Goal: Register for event/course

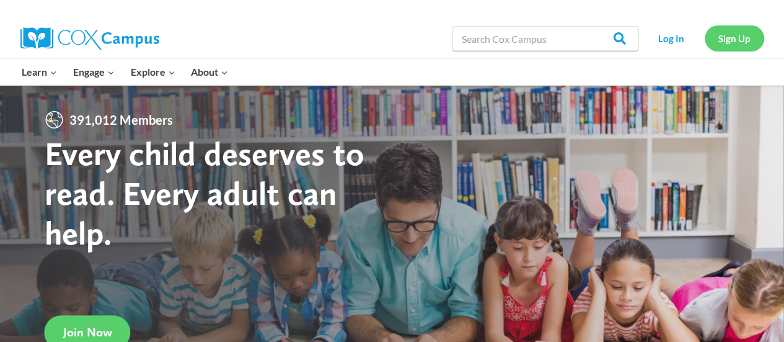
drag, startPoint x: 721, startPoint y: 38, endPoint x: 740, endPoint y: 35, distance: 20.2
click at [740, 35] on link "Sign Up" at bounding box center [735, 37] width 60 height 25
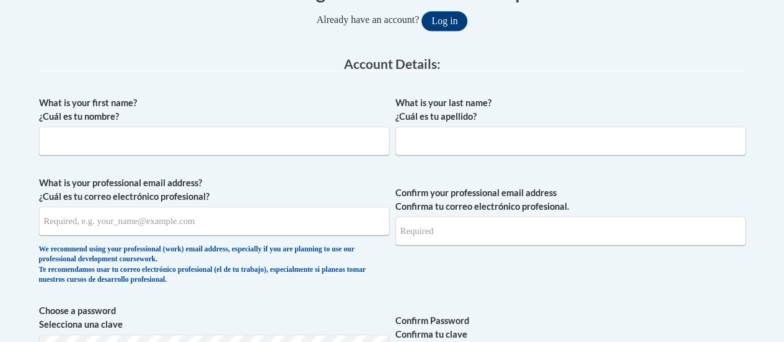
scroll to position [288, 0]
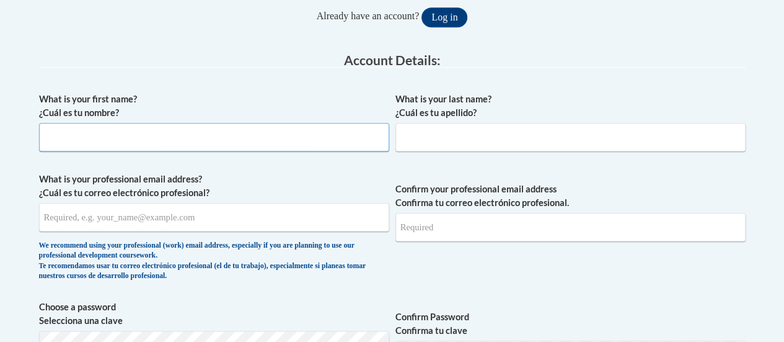
click at [184, 141] on input "What is your first name? ¿Cuál es tu nombre?" at bounding box center [214, 137] width 350 height 29
type input "Bria"
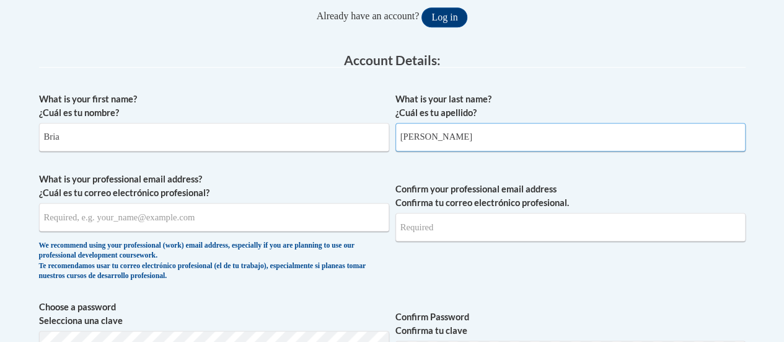
type input "Josselyn"
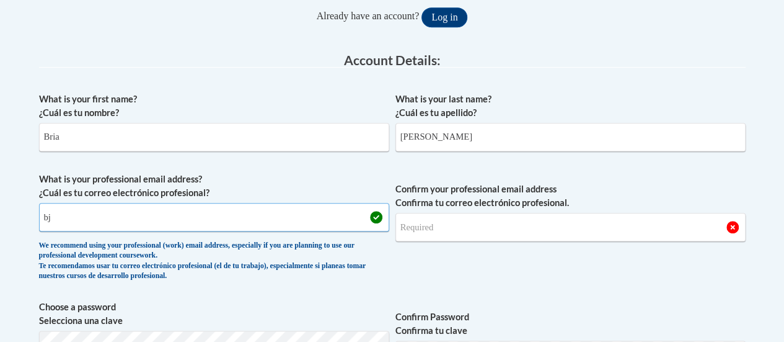
type input "b"
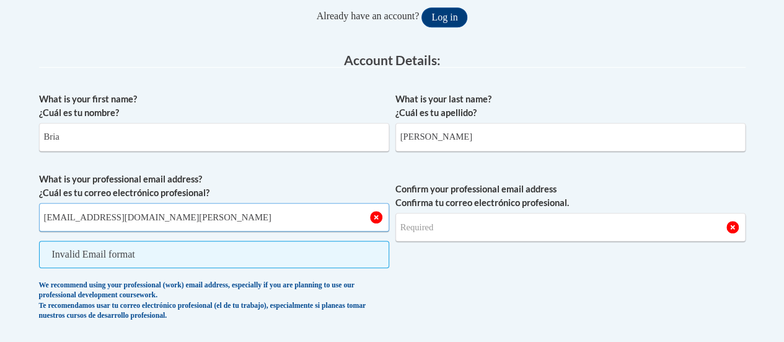
type input "bjjosselyn@mail.lipscomb.edu"
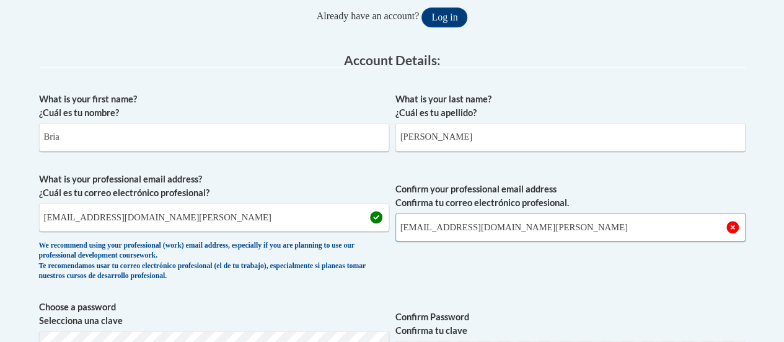
type input "bjjosselyn@mail.lipscomb.edu"
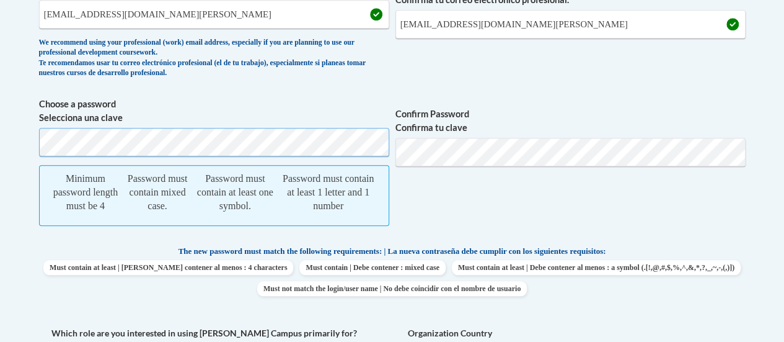
scroll to position [495, 0]
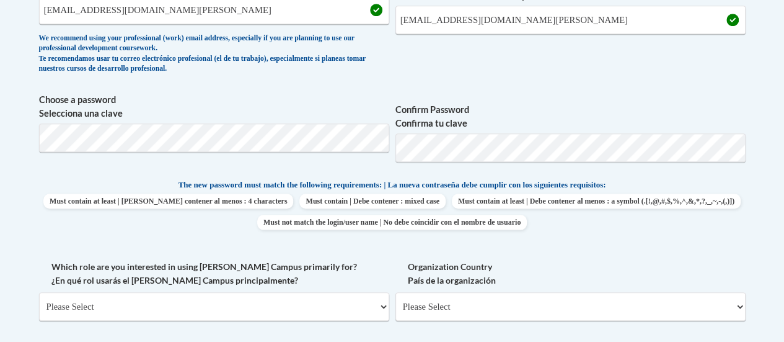
click at [428, 265] on label "Organization Country País de la organización" at bounding box center [571, 273] width 350 height 27
click at [428, 292] on select "Please Select United States | Estados Unidos Outside of the United States | Fue…" at bounding box center [571, 306] width 350 height 29
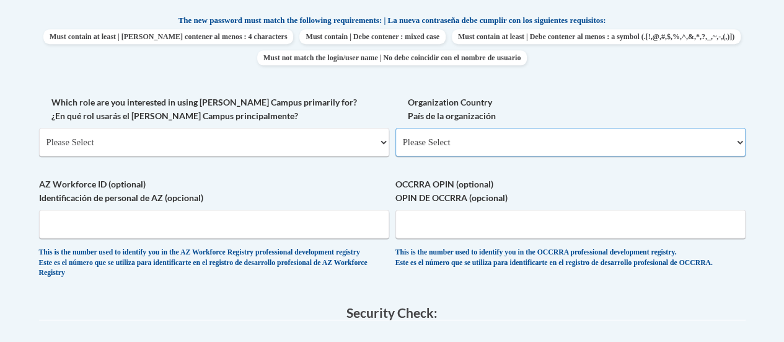
scroll to position [662, 0]
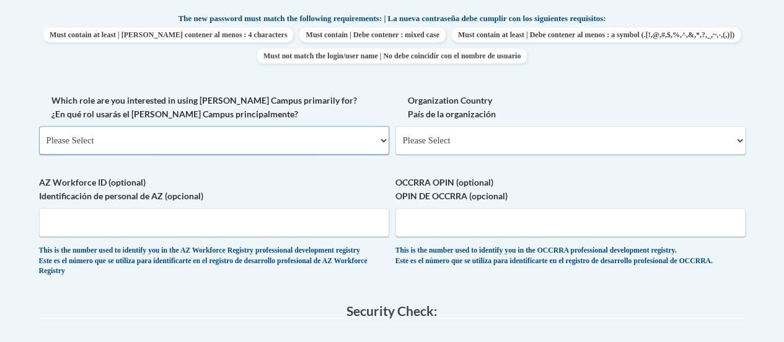
click at [383, 137] on select "Please Select College/University | Colegio/Universidad Community/Nonprofit Part…" at bounding box center [214, 140] width 350 height 29
select select "5a18ea06-2b54-4451-96f2-d152daf9eac5"
click at [39, 126] on select "Please Select College/University | Colegio/Universidad Community/Nonprofit Part…" at bounding box center [214, 140] width 350 height 29
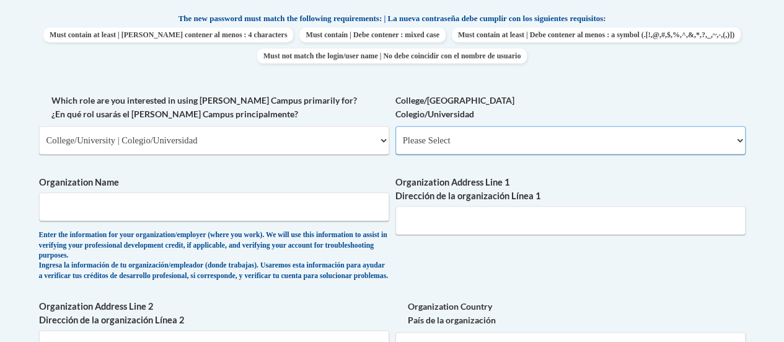
click at [738, 137] on select "Please Select College/University Staff | Empleado universitario College/Univers…" at bounding box center [571, 140] width 350 height 29
select select "99b32b07-cffc-426c-8bf6-0cd77760d84b"
click at [396, 126] on select "Please Select College/University Staff | Empleado universitario College/Univers…" at bounding box center [571, 140] width 350 height 29
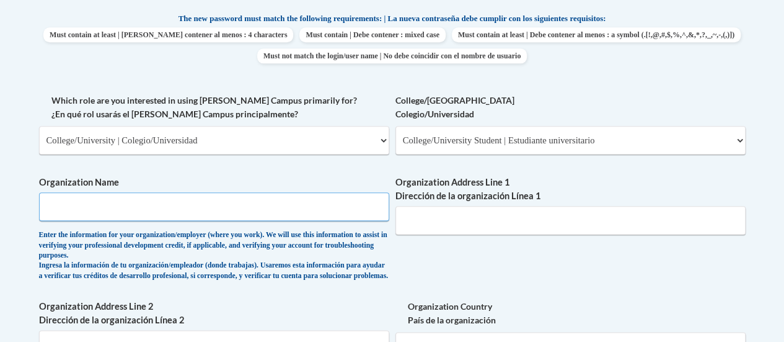
click at [237, 210] on input "Organization Name" at bounding box center [214, 206] width 350 height 29
type input "Lipscomb University"
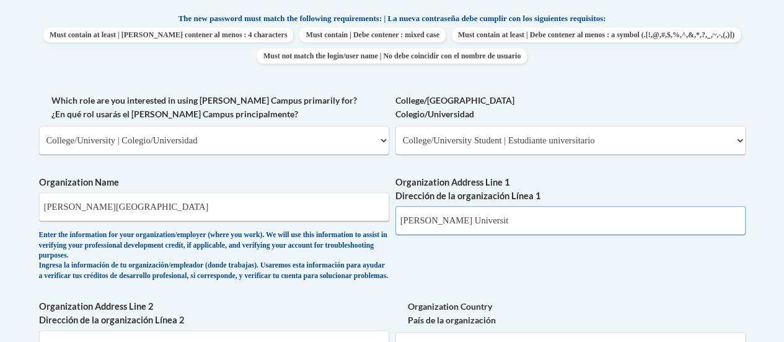
type input "Lipscomb University"
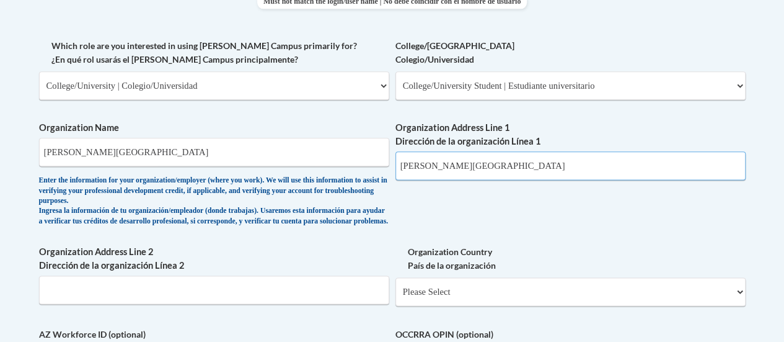
scroll to position [725, 0]
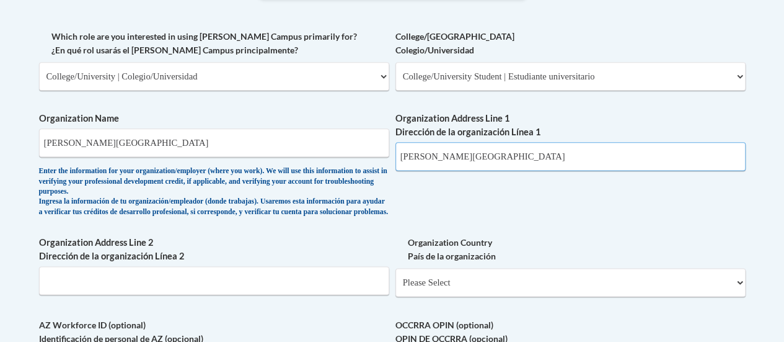
drag, startPoint x: 499, startPoint y: 161, endPoint x: 369, endPoint y: 167, distance: 129.7
click at [369, 167] on div "What is your first name? ¿Cuál es tu nombre? Bria What is your last name? ¿Cuál…" at bounding box center [392, 40] width 707 height 782
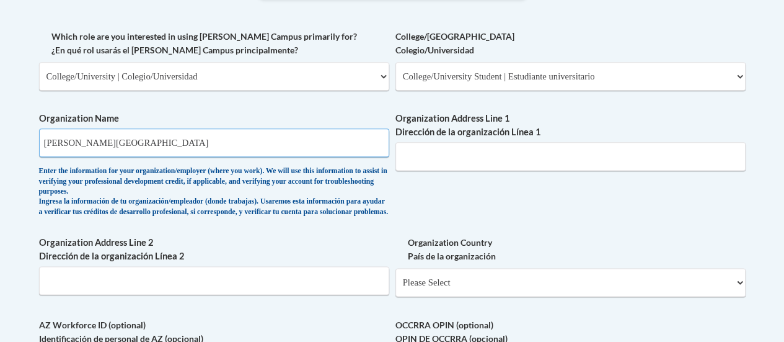
click at [135, 142] on input "Lipscomb University" at bounding box center [214, 142] width 350 height 29
type input "Williamson County Schools"
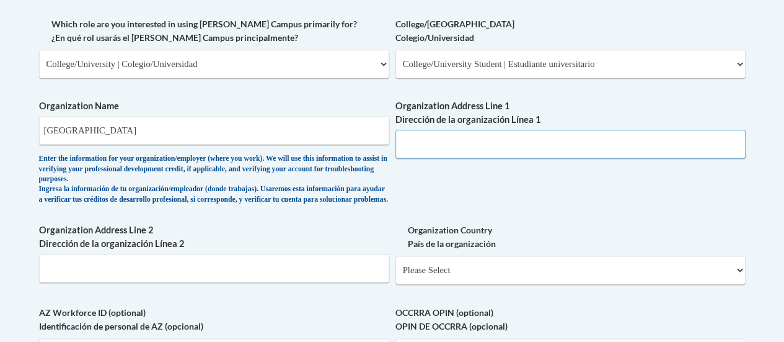
scroll to position [747, 0]
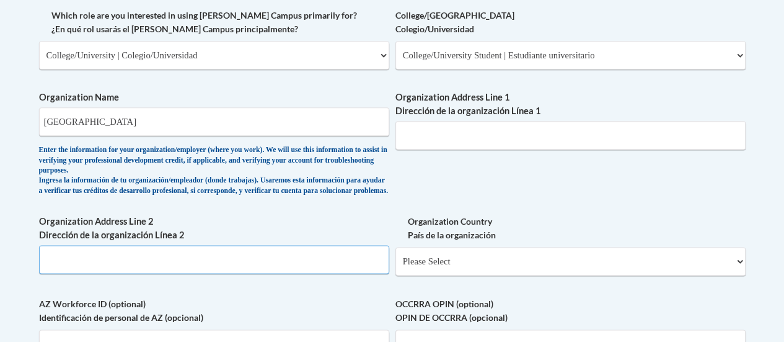
click at [135, 273] on input "Organization Address Line 2 Dirección de la organización Línea 2" at bounding box center [214, 259] width 350 height 29
type input ":"
type input "L"
click at [162, 119] on input "Williamson County Schools" at bounding box center [214, 121] width 350 height 29
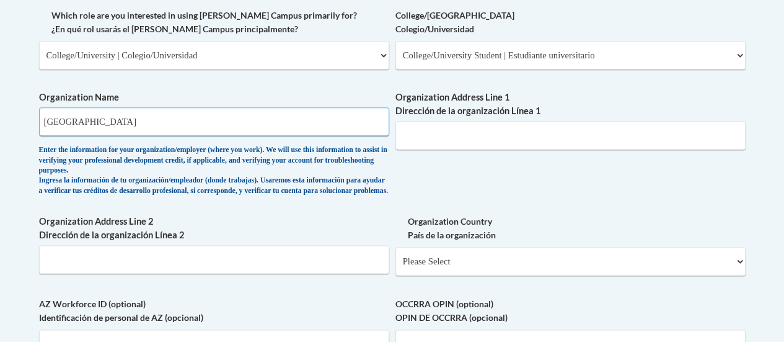
click at [162, 119] on input "Williamson County Schools" at bounding box center [214, 121] width 350 height 29
type input "Lipscomb University"
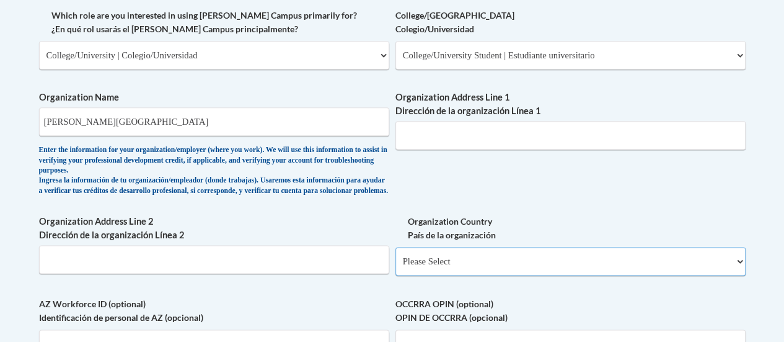
click at [740, 268] on select "Please Select United States | Estados Unidos Outside of the United States | Fue…" at bounding box center [571, 261] width 350 height 29
select select "ad49bcad-a171-4b2e-b99c-48b446064914"
click at [396, 256] on select "Please Select United States | Estados Unidos Outside of the United States | Fue…" at bounding box center [571, 261] width 350 height 29
select select
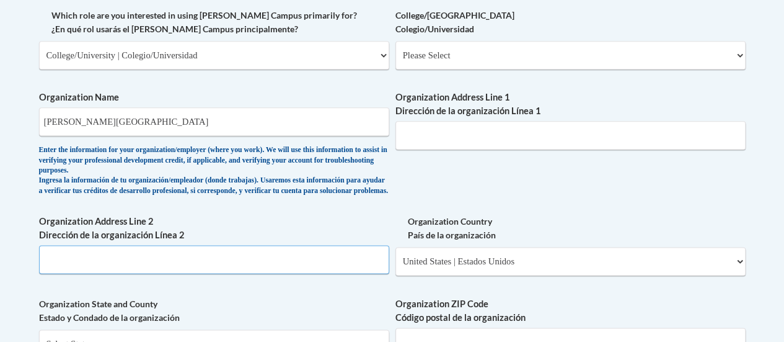
click at [126, 273] on input "Organization Address Line 2 Dirección de la organización Línea 2" at bounding box center [214, 259] width 350 height 29
type input "Nashville, TN"
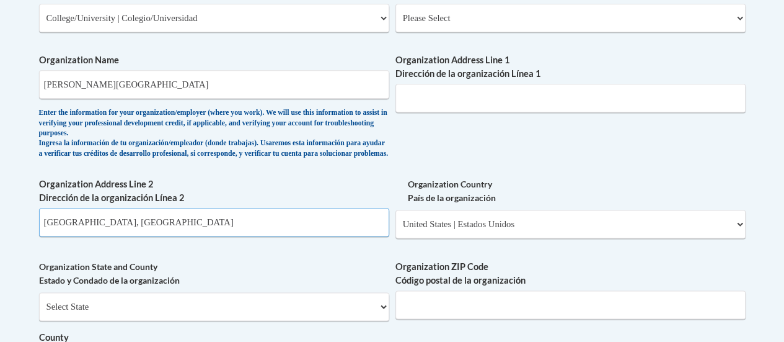
scroll to position [809, 0]
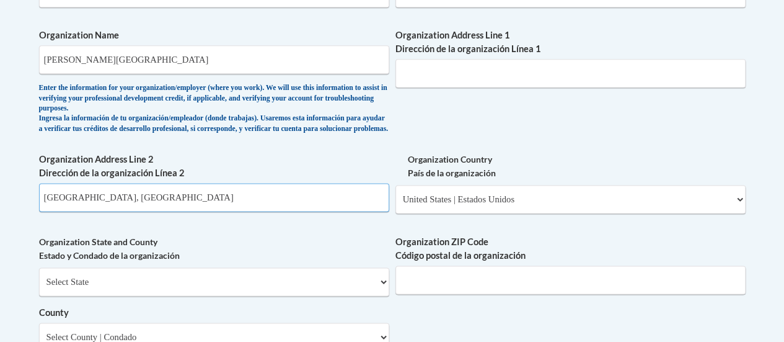
drag, startPoint x: 109, startPoint y: 203, endPoint x: 0, endPoint y: 229, distance: 111.4
click at [0, 229] on body "This site uses cookies to help improve your learning experience. By continuing …" at bounding box center [392, 124] width 784 height 1867
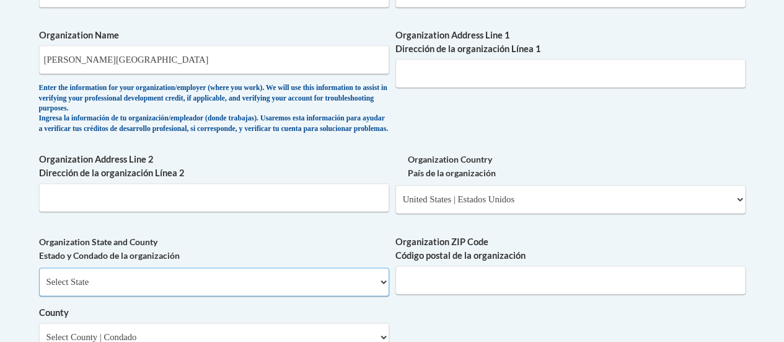
click at [384, 291] on select "Select State Alabama Alaska Arizona Arkansas California Colorado Connecticut De…" at bounding box center [214, 281] width 350 height 29
click at [381, 292] on select "Select State Alabama Alaska Arizona Arkansas California Colorado Connecticut De…" at bounding box center [214, 281] width 350 height 29
select select "Tennessee"
click at [39, 277] on select "Select State Alabama Alaska Arizona Arkansas California Colorado Connecticut De…" at bounding box center [214, 281] width 350 height 29
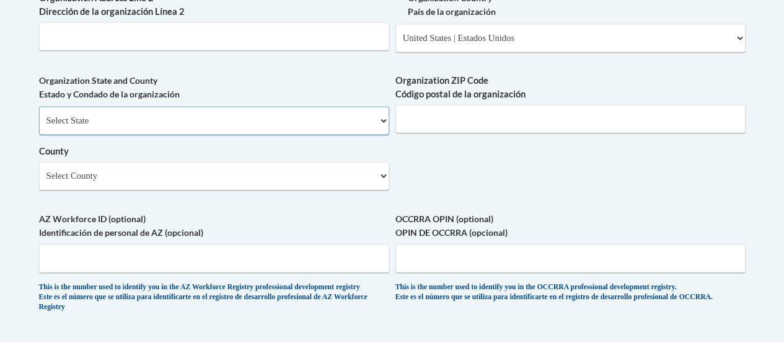
scroll to position [977, 0]
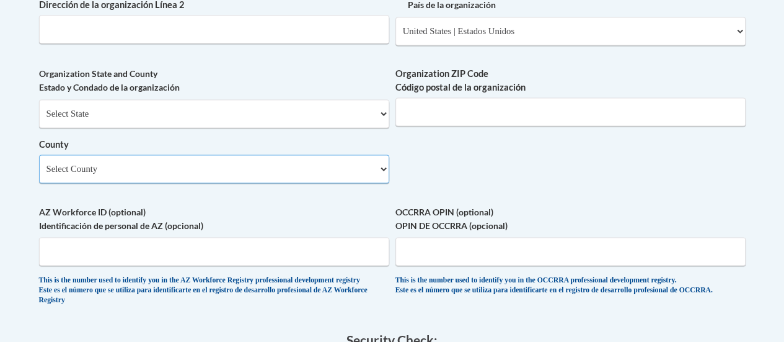
click at [381, 175] on select "Select County Anderson Bedford Benton Bledsoe Blount Bradley Campbell Cannon Ca…" at bounding box center [214, 168] width 350 height 29
select select "Davidson"
click at [39, 164] on select "Select County Anderson Bedford Benton Bledsoe Blount Bradley Campbell Cannon Ca…" at bounding box center [214, 168] width 350 height 29
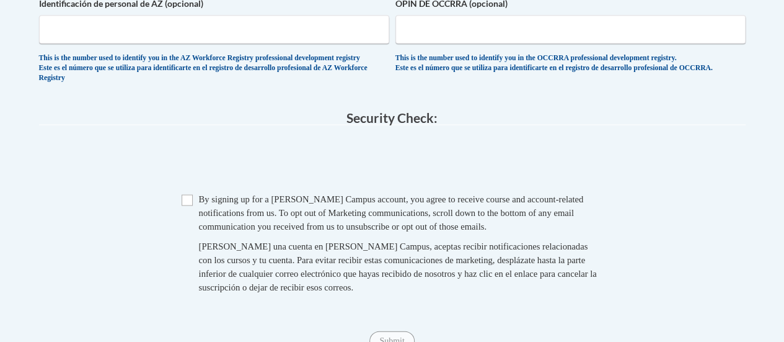
scroll to position [1237, 0]
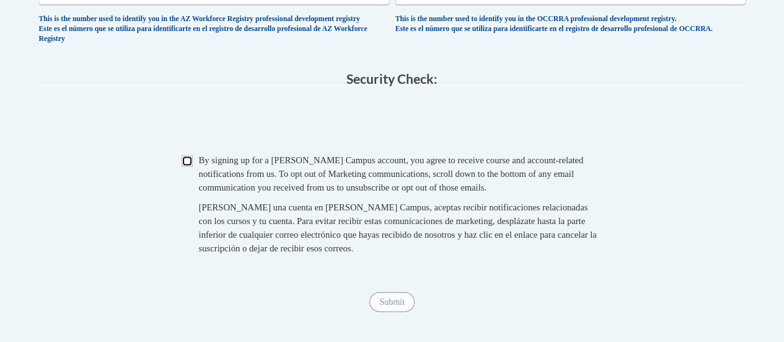
click at [190, 167] on input "Checkbox" at bounding box center [187, 161] width 11 height 11
checkbox input "true"
click at [388, 312] on input "Submit" at bounding box center [392, 302] width 45 height 20
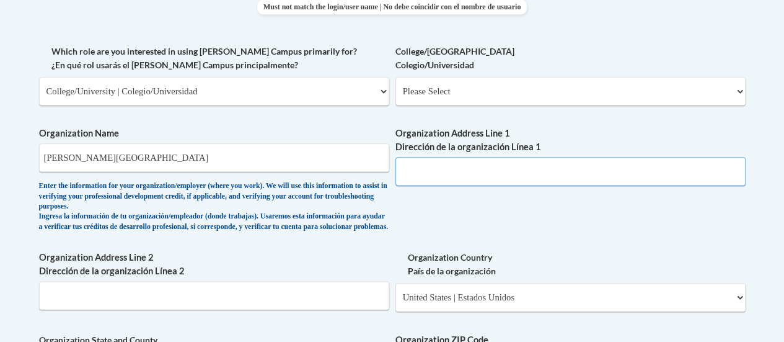
scroll to position [713, 0]
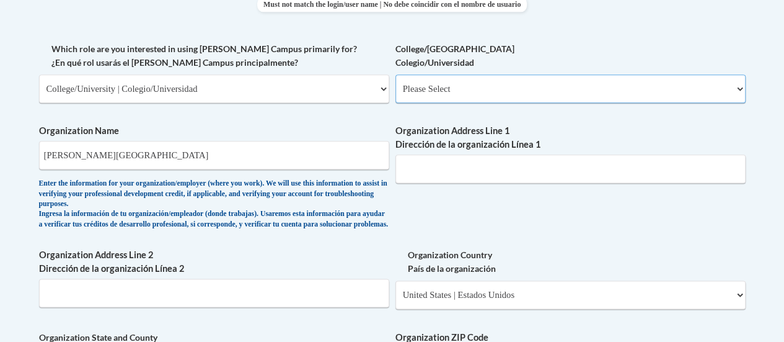
click at [742, 86] on select "Please Select College/University Staff | Empleado universitario College/Univers…" at bounding box center [571, 88] width 350 height 29
select select "99b32b07-cffc-426c-8bf6-0cd77760d84b"
click at [396, 74] on select "Please Select College/University Staff | Empleado universitario College/Univers…" at bounding box center [571, 88] width 350 height 29
select select "null"
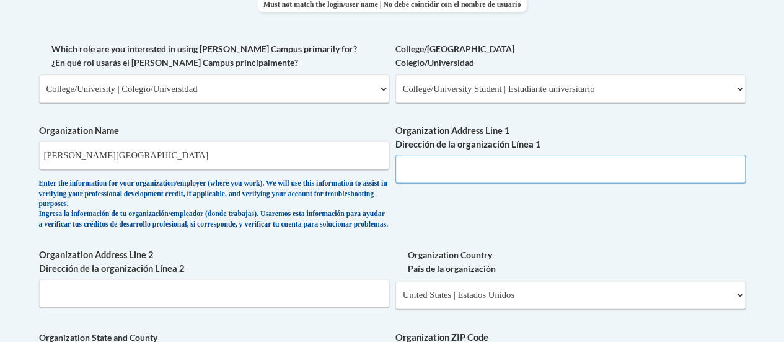
click at [409, 164] on input "Organization Address Line 1 Dirección de la organización Línea 1" at bounding box center [571, 168] width 350 height 29
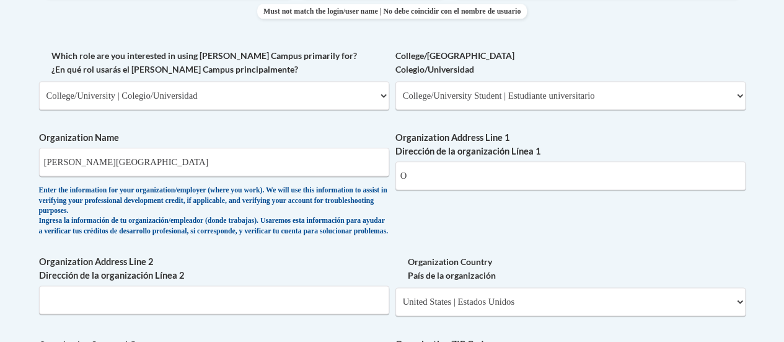
scroll to position [704, 0]
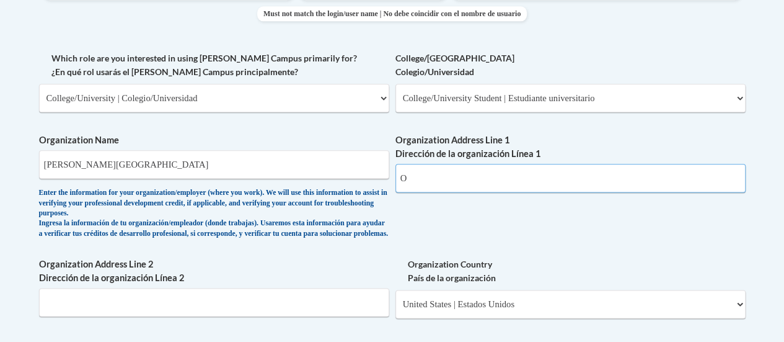
click at [420, 177] on input "O" at bounding box center [571, 178] width 350 height 29
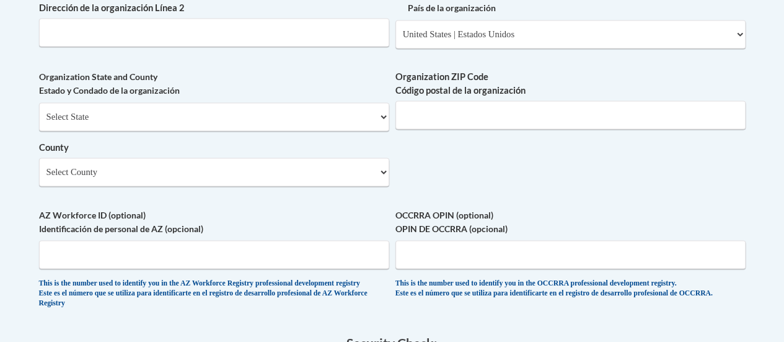
scroll to position [1010, 0]
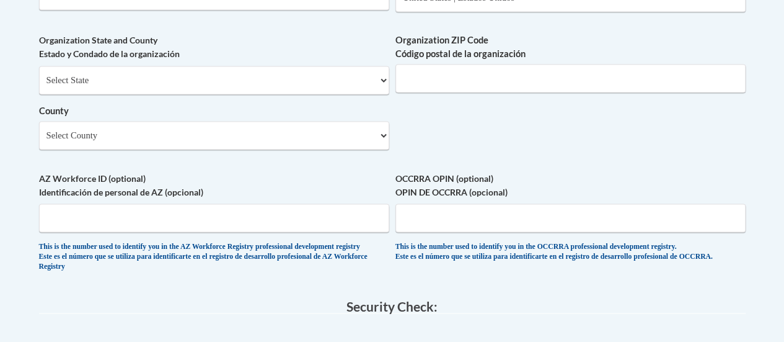
type input "One University Drive"
click at [454, 89] on input "Organization ZIP Code Código postal de la organización" at bounding box center [571, 78] width 350 height 29
type input "37204"
click at [383, 91] on select "Select State Alabama Alaska Arizona Arkansas California Colorado Connecticut De…" at bounding box center [214, 80] width 350 height 29
select select "Tennessee"
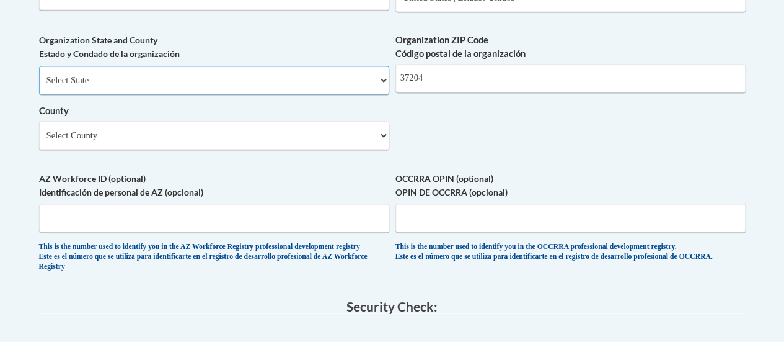
click at [39, 75] on select "Select State Alabama Alaska Arizona Arkansas California Colorado Connecticut De…" at bounding box center [214, 80] width 350 height 29
click at [383, 144] on select "Select County Anderson Bedford Benton Bledsoe Blount Bradley Campbell Cannon Ca…" at bounding box center [214, 135] width 350 height 29
click at [39, 130] on select "Select County Anderson Bedford Benton Bledsoe Blount Bradley Campbell Cannon Ca…" at bounding box center [214, 135] width 350 height 29
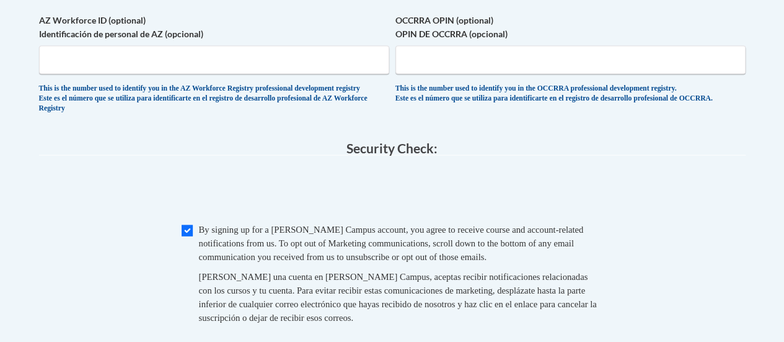
scroll to position [1217, 0]
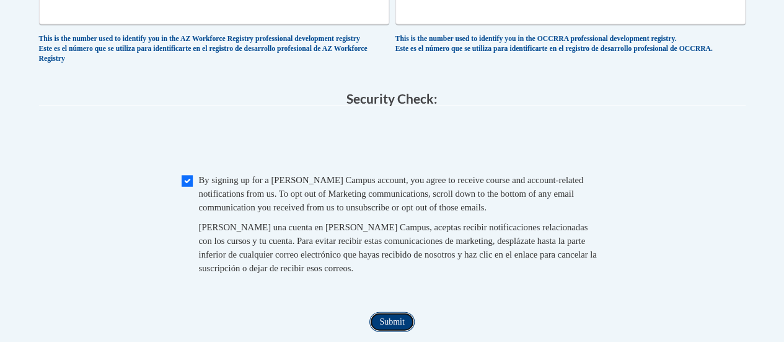
click at [397, 332] on input "Submit" at bounding box center [392, 322] width 45 height 20
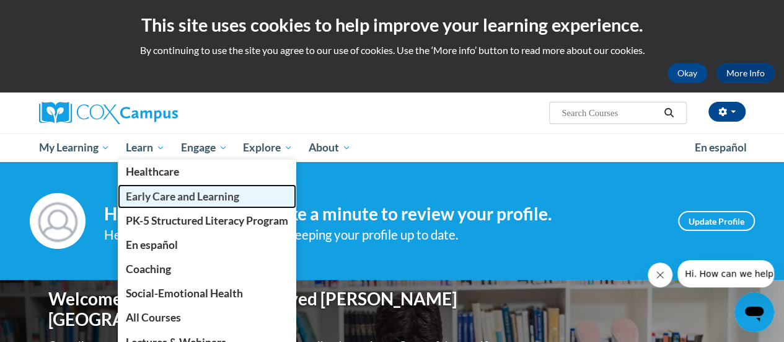
click at [138, 193] on span "Early Care and Learning" at bounding box center [182, 196] width 113 height 13
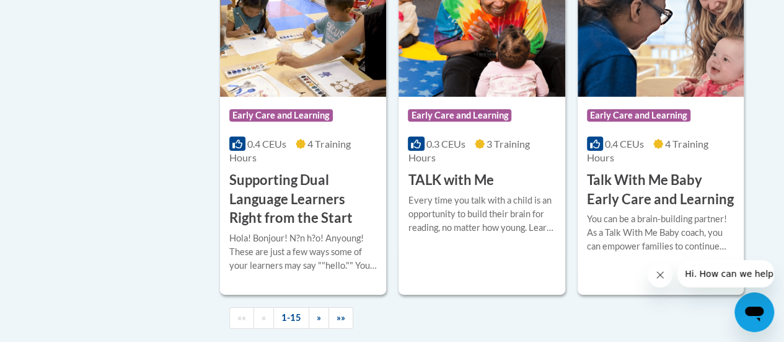
scroll to position [1986, 0]
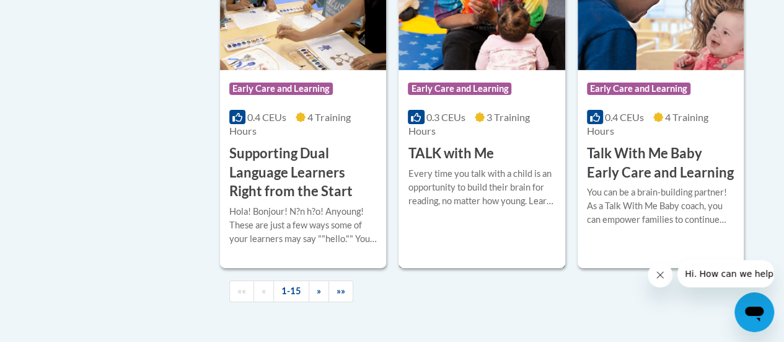
click at [437, 153] on h3 "TALK with Me" at bounding box center [451, 153] width 86 height 19
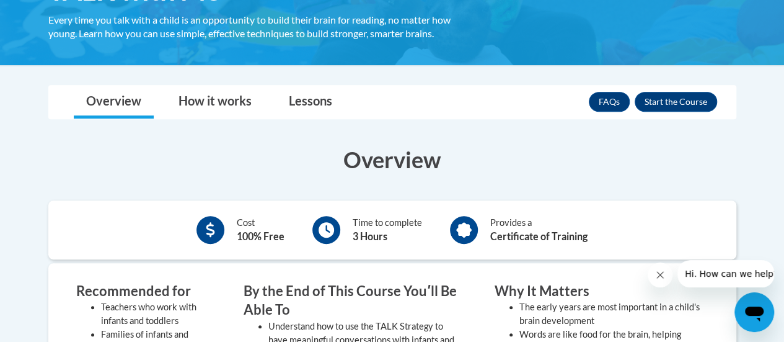
scroll to position [217, 0]
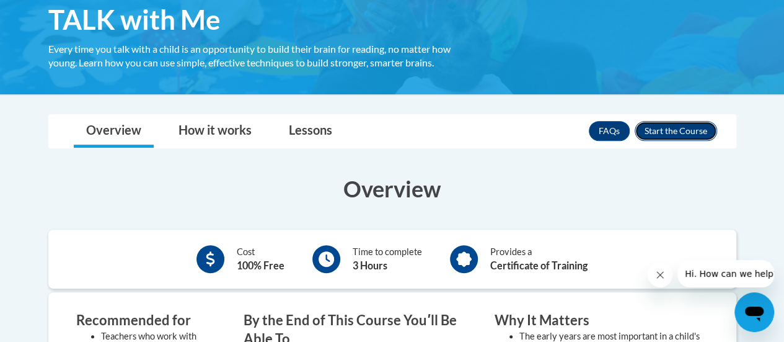
click at [655, 128] on button "Enroll" at bounding box center [676, 131] width 82 height 20
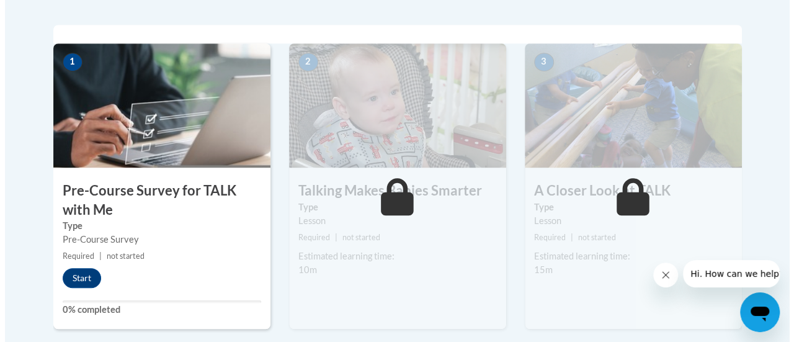
scroll to position [403, 0]
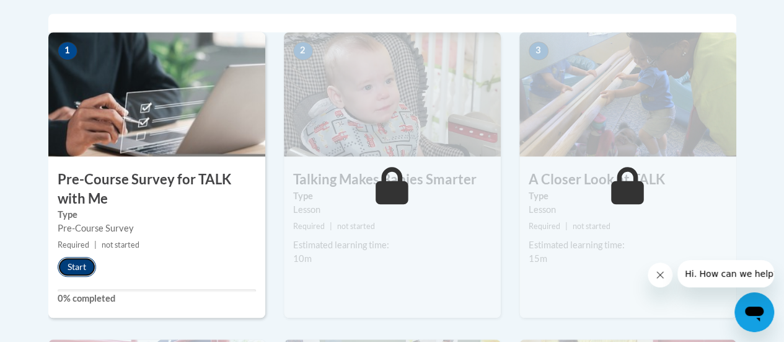
click at [73, 268] on button "Start" at bounding box center [77, 267] width 38 height 20
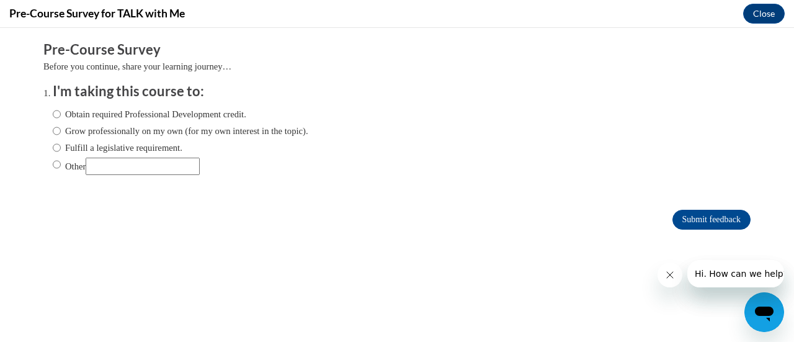
scroll to position [0, 0]
click at [53, 167] on input "Other" at bounding box center [57, 164] width 8 height 14
radio input "true"
click at [119, 169] on input "Other" at bounding box center [143, 165] width 114 height 17
type input "s"
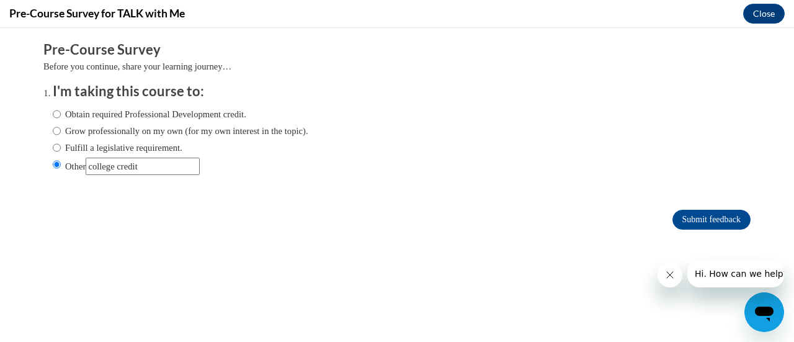
type input "college credit"
click at [672, 210] on input "Submit feedback" at bounding box center [711, 220] width 78 height 20
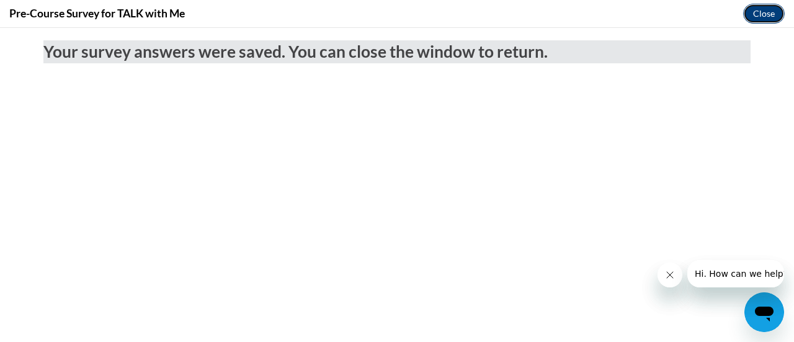
click at [759, 14] on button "Close" at bounding box center [764, 14] width 42 height 20
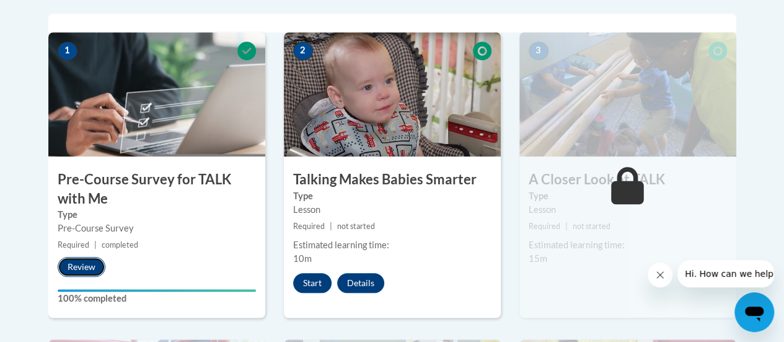
click at [77, 265] on button "Review" at bounding box center [82, 267] width 48 height 20
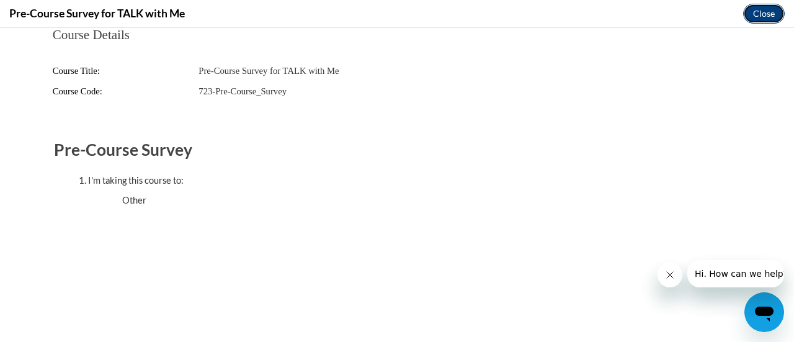
click at [764, 13] on button "Close" at bounding box center [764, 14] width 42 height 20
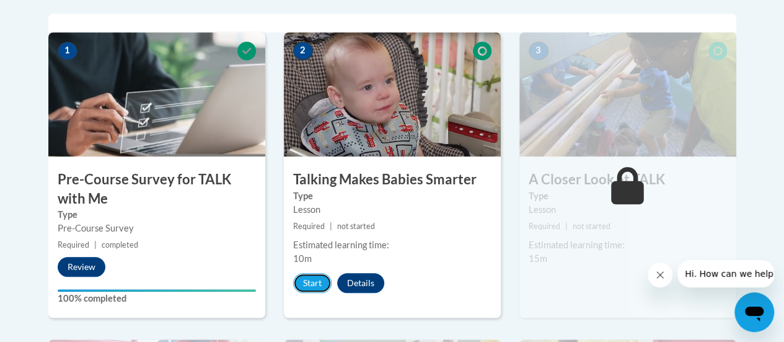
click at [313, 283] on button "Start" at bounding box center [312, 283] width 38 height 20
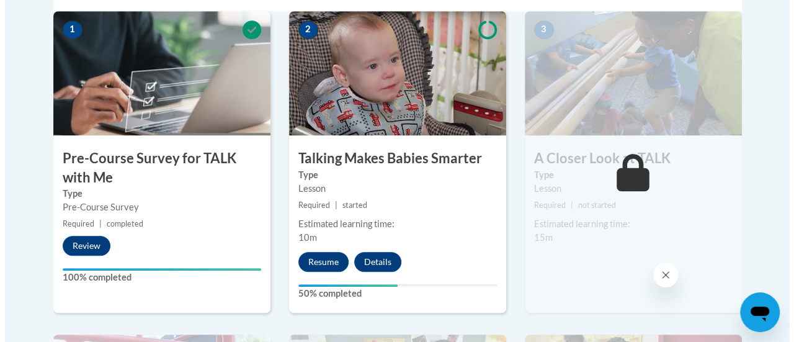
scroll to position [464, 0]
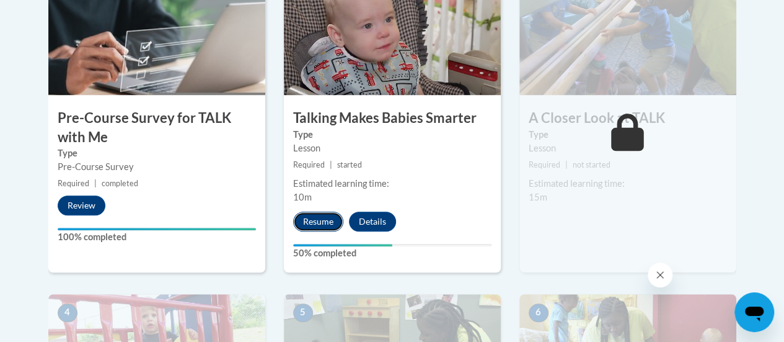
click at [311, 223] on button "Resume" at bounding box center [318, 221] width 50 height 20
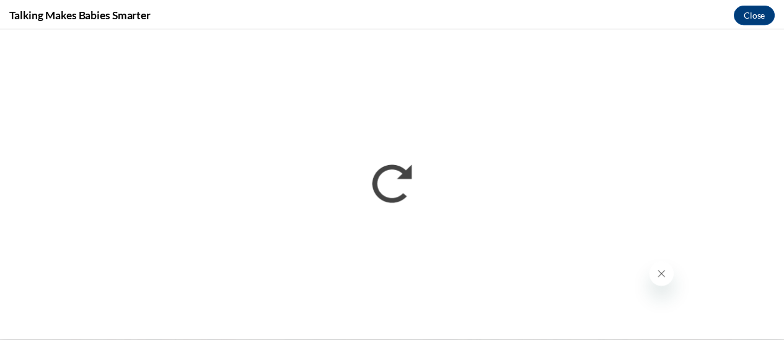
scroll to position [0, 0]
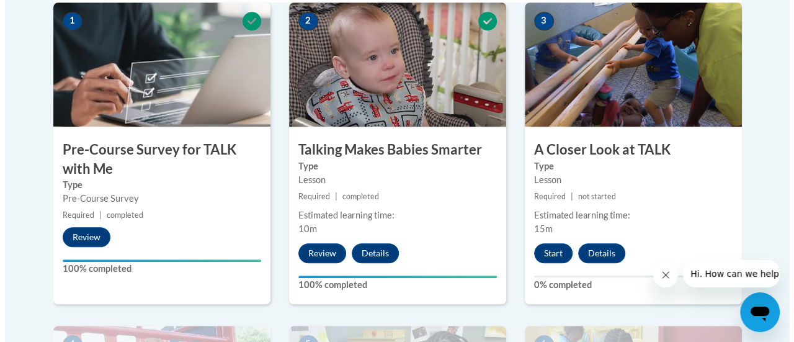
scroll to position [447, 0]
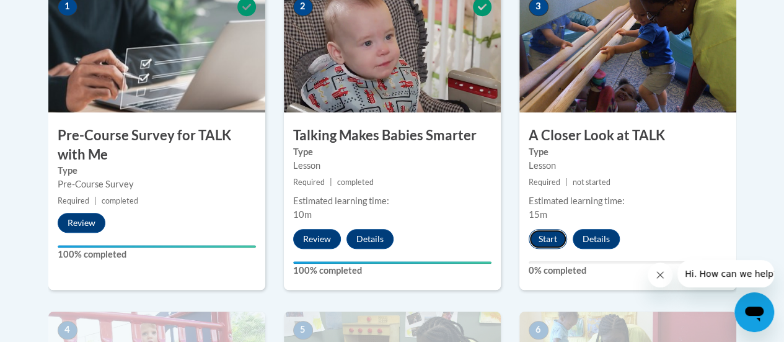
click at [545, 231] on button "Start" at bounding box center [548, 239] width 38 height 20
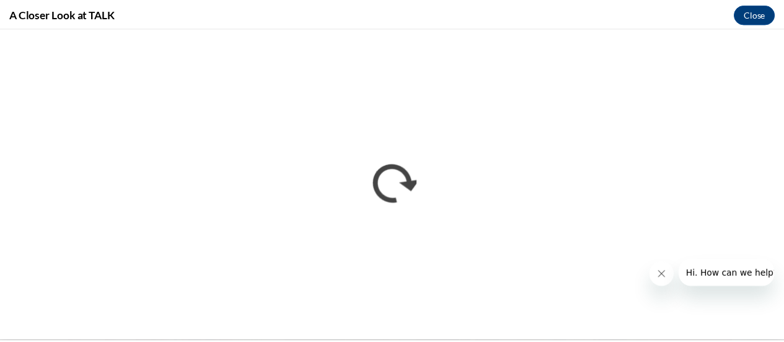
scroll to position [0, 0]
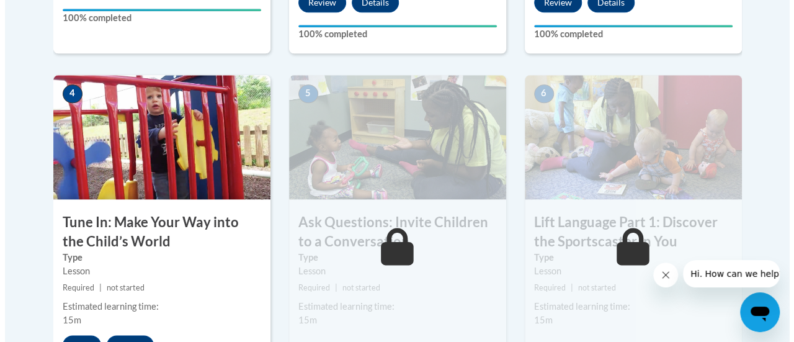
scroll to position [686, 0]
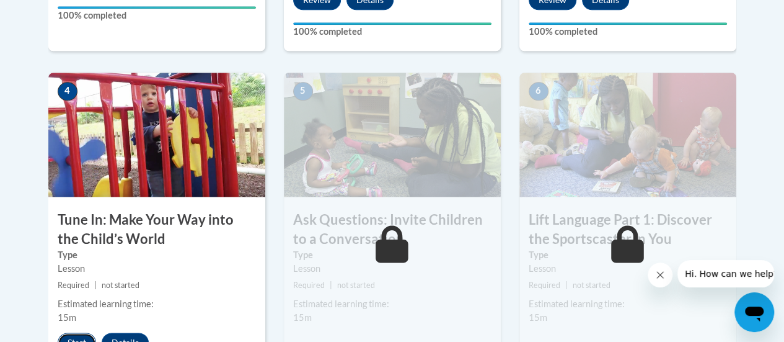
click at [81, 333] on button "Start" at bounding box center [77, 342] width 38 height 20
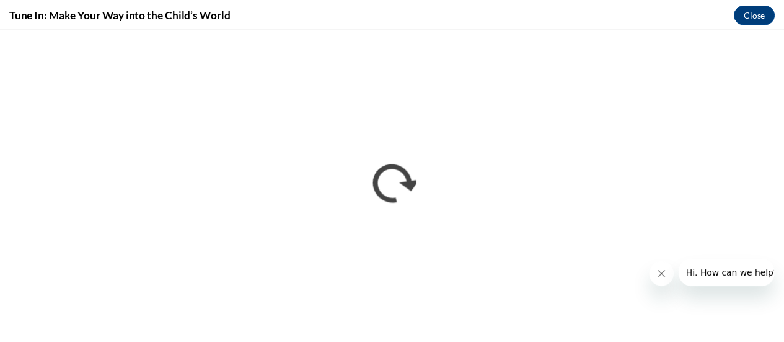
scroll to position [0, 0]
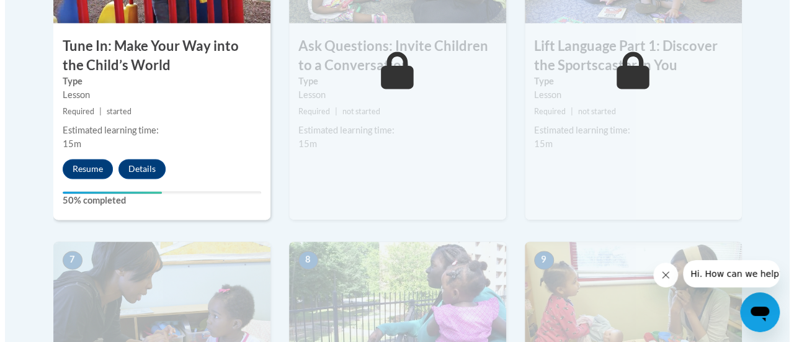
scroll to position [868, 0]
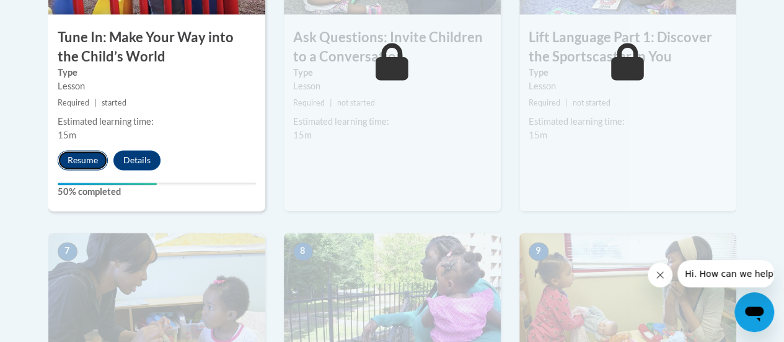
click at [80, 157] on button "Resume" at bounding box center [83, 160] width 50 height 20
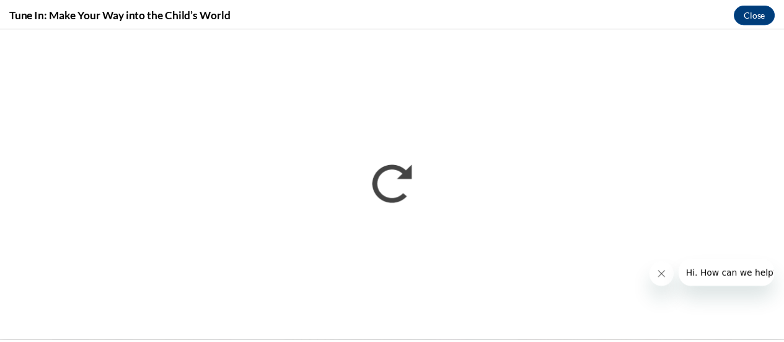
scroll to position [0, 0]
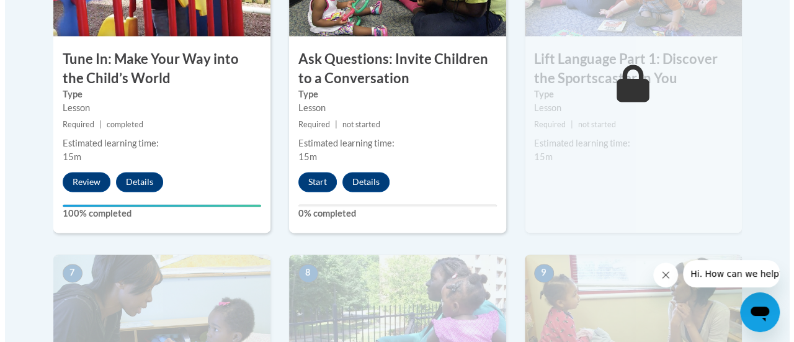
scroll to position [858, 0]
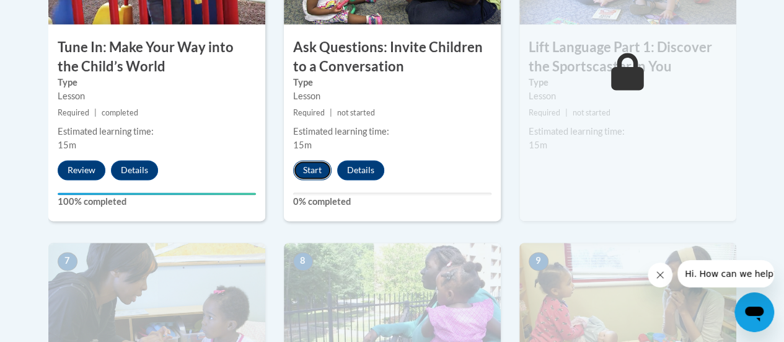
click at [311, 169] on button "Start" at bounding box center [312, 170] width 38 height 20
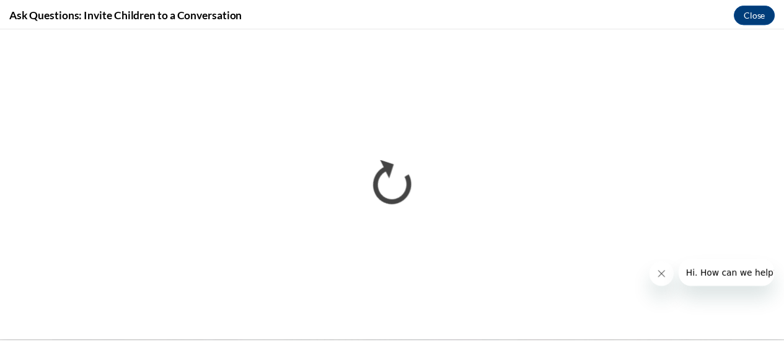
scroll to position [0, 0]
